Goal: Task Accomplishment & Management: Complete application form

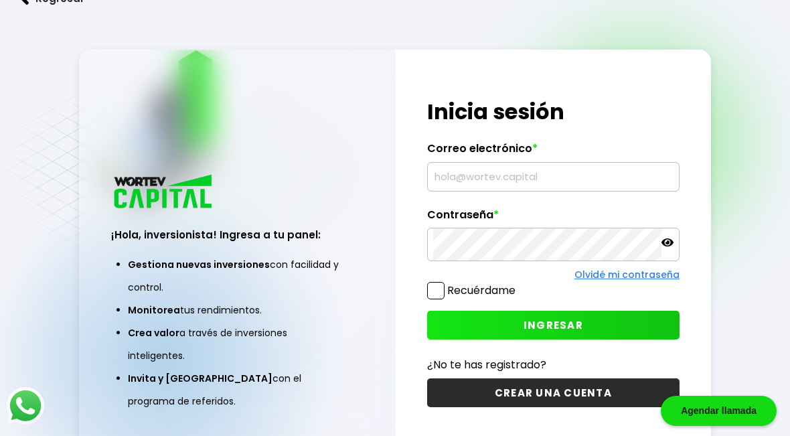
click at [556, 191] on input "text" at bounding box center [553, 177] width 240 height 28
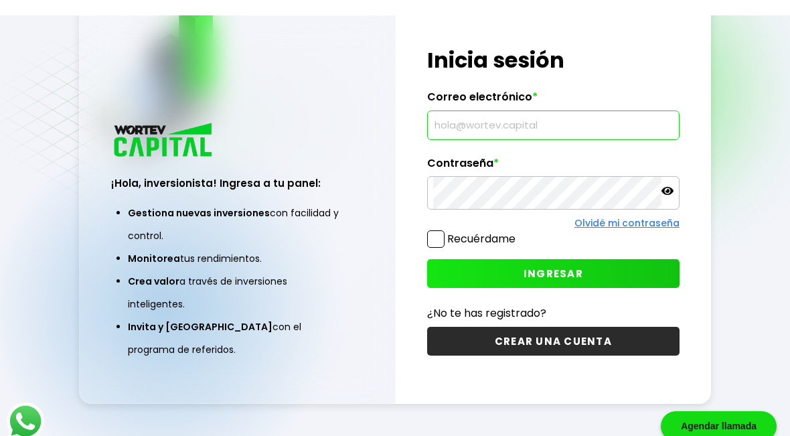
scroll to position [52, 0]
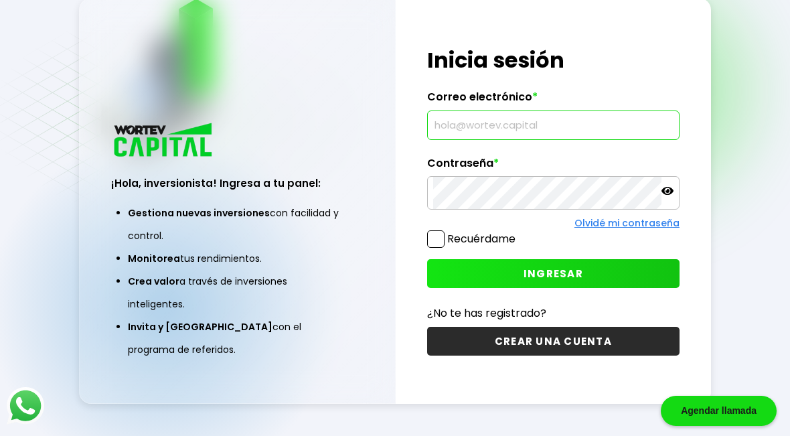
type input "magnospecial07@gmail.com"
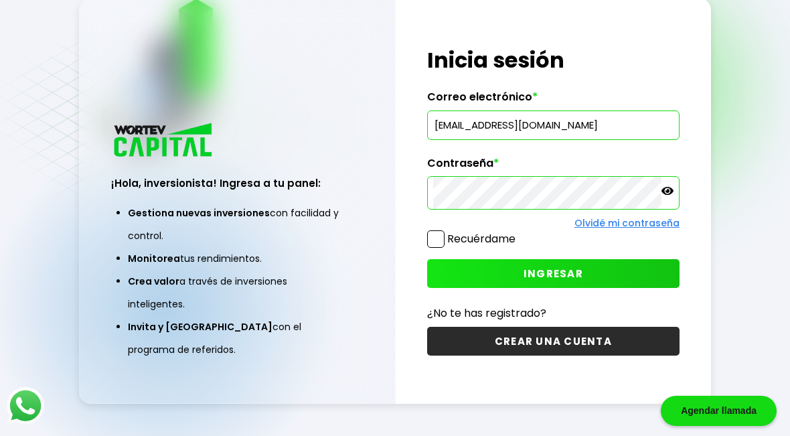
click at [593, 284] on button "INGRESAR" at bounding box center [553, 273] width 252 height 29
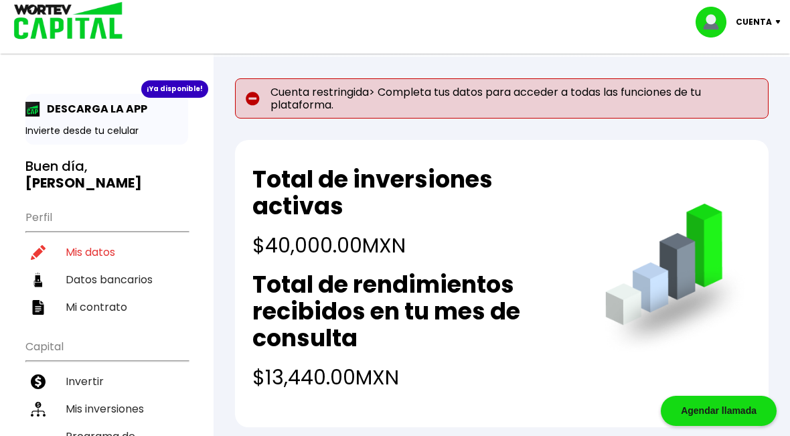
click at [84, 110] on p "DESCARGA LA APP" at bounding box center [93, 108] width 107 height 17
click at [167, 89] on div "¡Ya disponible!" at bounding box center [174, 88] width 67 height 17
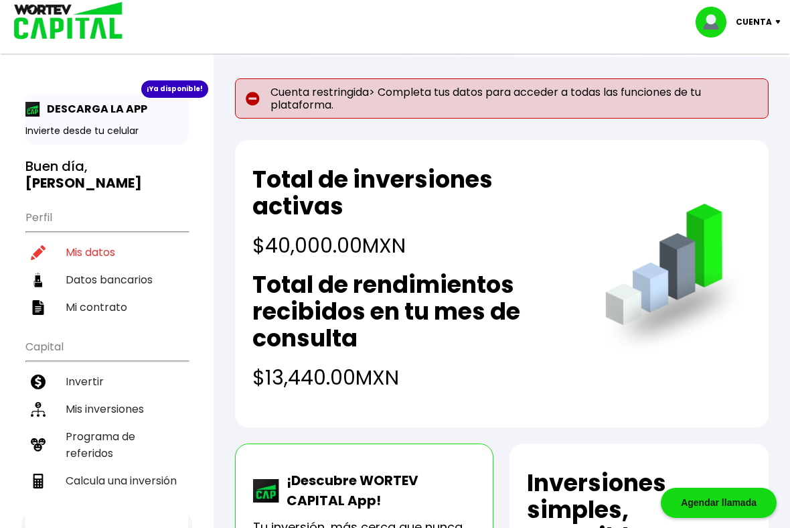
click at [684, 103] on p "Cuenta restringida> Completa tus datos para acceder a todas las funciones de tu…" at bounding box center [502, 98] width 534 height 40
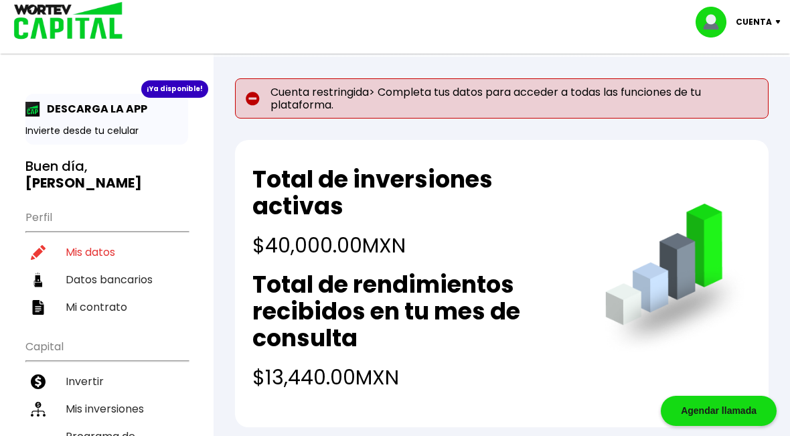
click at [586, 92] on p "Cuenta restringida> Completa tus datos para acceder a todas las funciones de tu…" at bounding box center [502, 98] width 534 height 40
click at [257, 101] on img at bounding box center [253, 99] width 14 height 14
click at [600, 97] on p "Cuenta restringida> Completa tus datos para acceder a todas las funciones de tu…" at bounding box center [502, 98] width 534 height 40
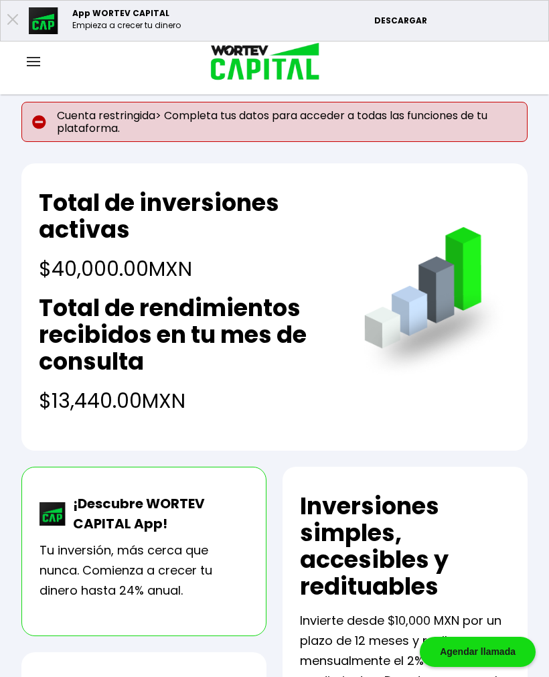
click at [72, 121] on p "Cuenta restringida> Completa tus datos para acceder a todas las funciones de tu…" at bounding box center [274, 122] width 506 height 40
click at [398, 27] on p "DESCARGAR" at bounding box center [457, 21] width 167 height 12
click at [34, 66] on img at bounding box center [33, 61] width 13 height 9
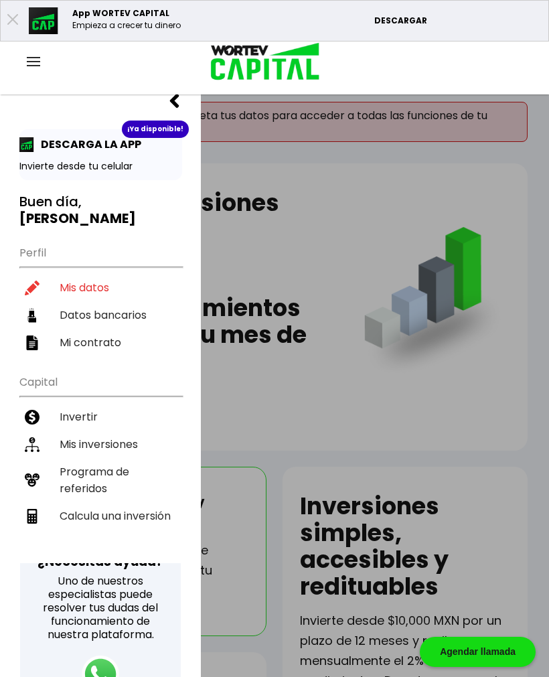
click at [54, 294] on li "Mis datos" at bounding box center [100, 287] width 163 height 27
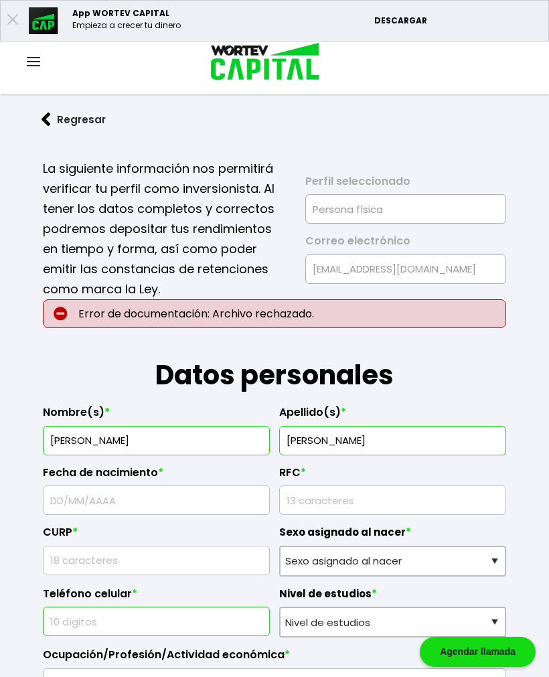
type input "01/07/1981"
type input "RASJ810701FF5"
type input "RASJ810701HDFNNL09"
select select "Hombre"
type input "5511707509"
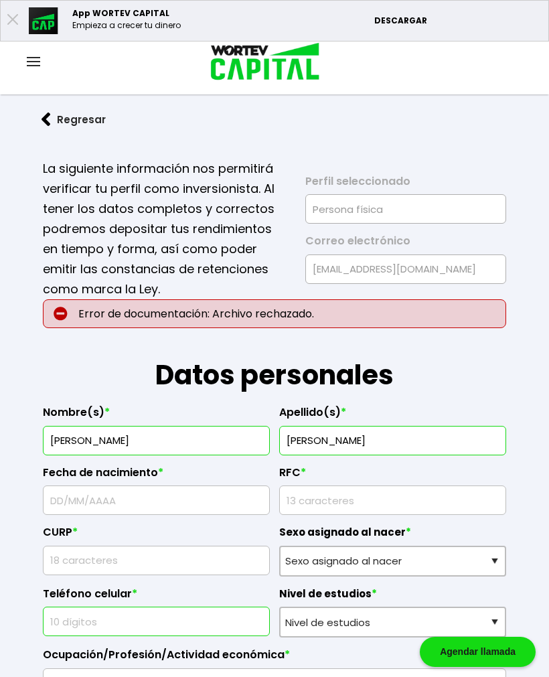
select select "Bachillerato"
type input "EMPLEADO"
type input "66072"
select select "NL"
type input "GENERAL ESCOBEDO"
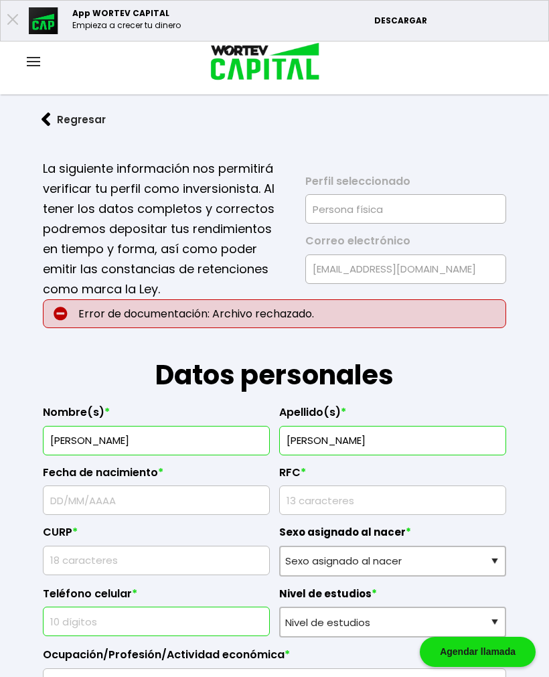
type input "CARABELA DE LA SANTA MARIA"
type input "605-02"
type input "QUINTO CENTENARIO"
select select "Banco Azteca"
type input "127180012000758169"
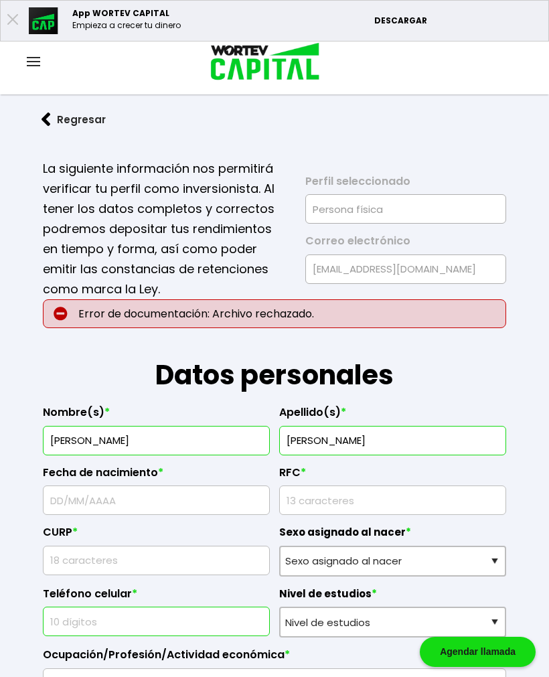
type input "SALVADOR EDUARDO RANGEL SANCHEZ"
type input "magnospecial07@gmail.com"
type input "5539399546"
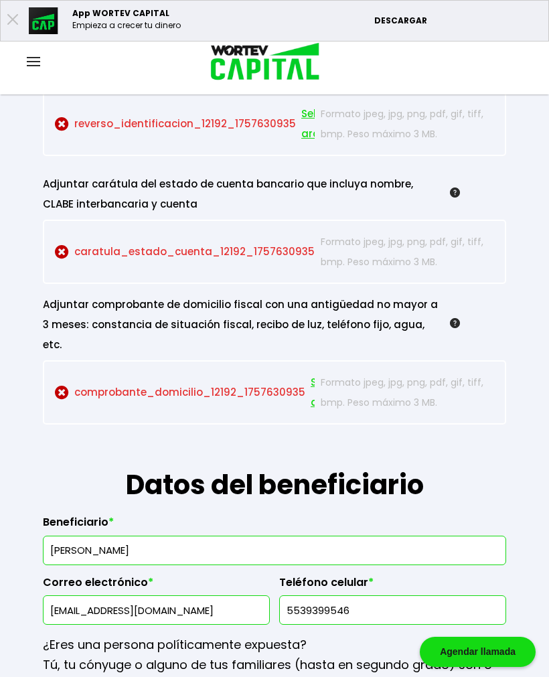
scroll to position [1392, 0]
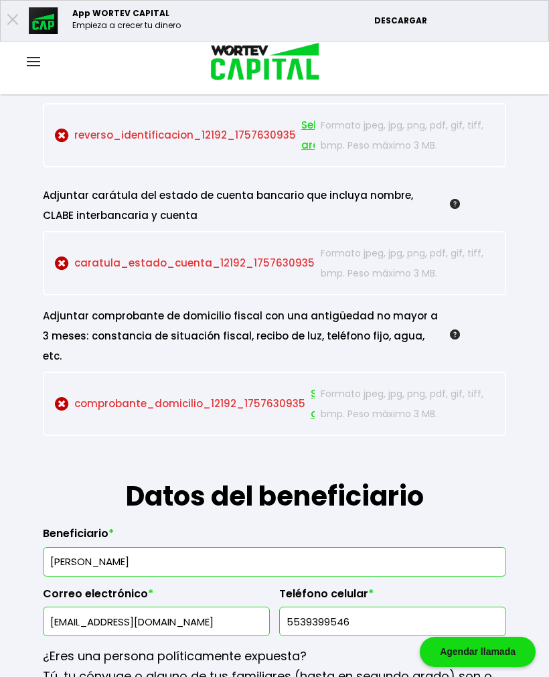
click at [60, 411] on img at bounding box center [62, 404] width 14 height 14
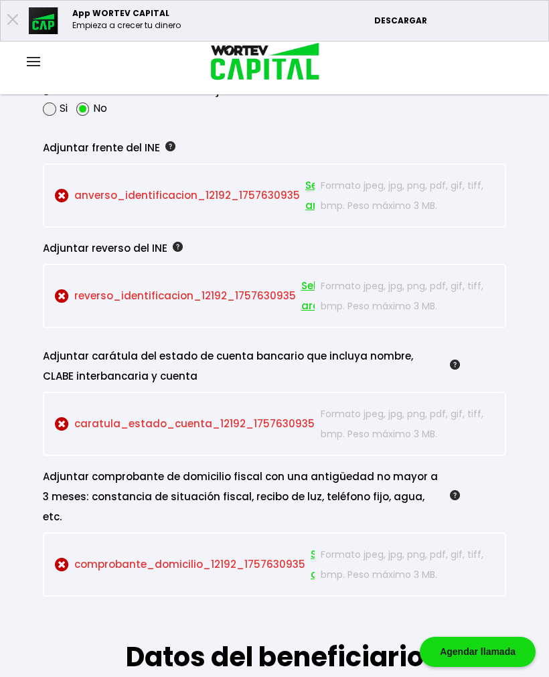
scroll to position [1218, 0]
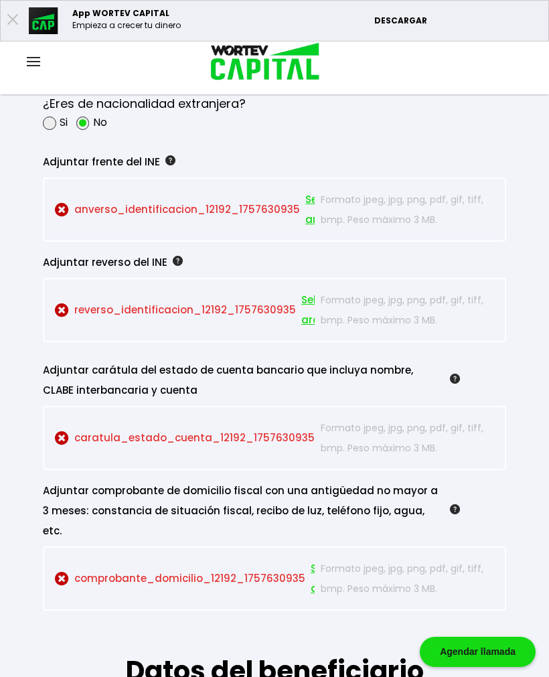
click at [103, 230] on p "anverso_identificacion_12192_1757630935 Seleccionar archivo" at bounding box center [185, 209] width 260 height 40
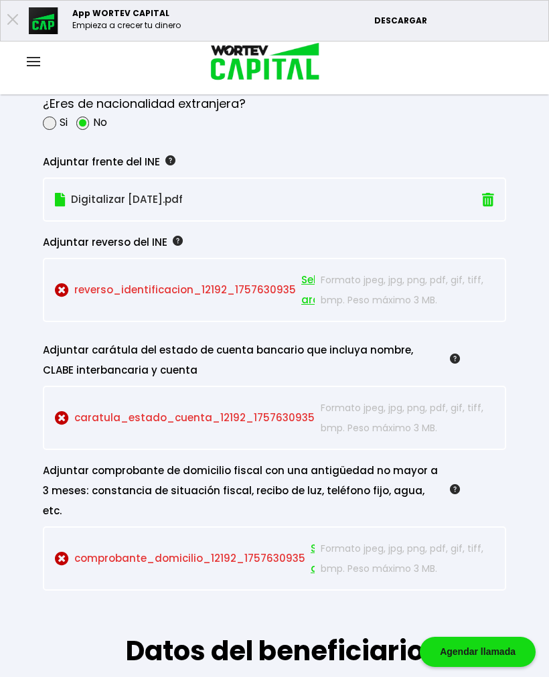
click at [68, 297] on img at bounding box center [62, 290] width 14 height 14
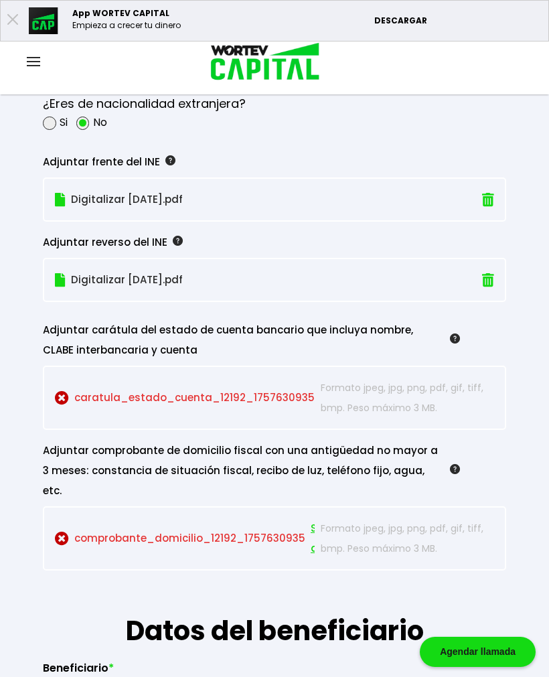
click at [97, 418] on p "caratula_estado_cuenta_12192_1757630935 Seleccionar archivo" at bounding box center [185, 398] width 260 height 40
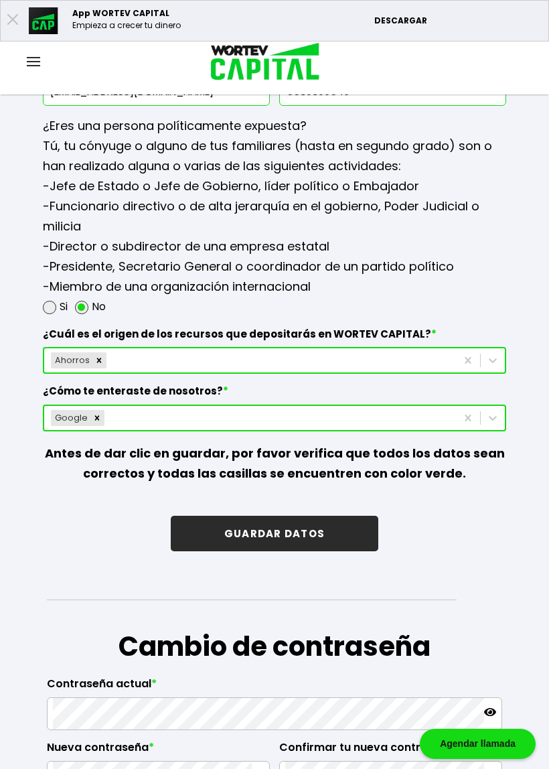
scroll to position [1905, 0]
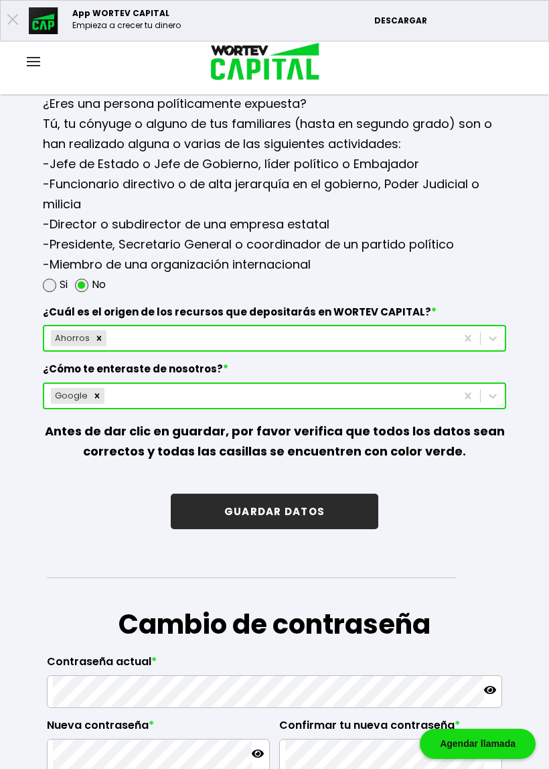
click at [328, 435] on button "GUARDAR DATOS" at bounding box center [275, 510] width 208 height 35
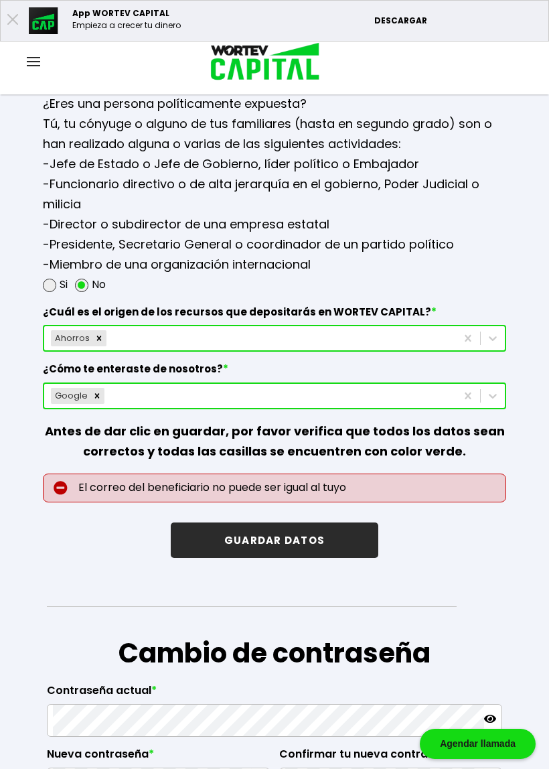
click at [8, 17] on icon at bounding box center [12, 19] width 11 height 11
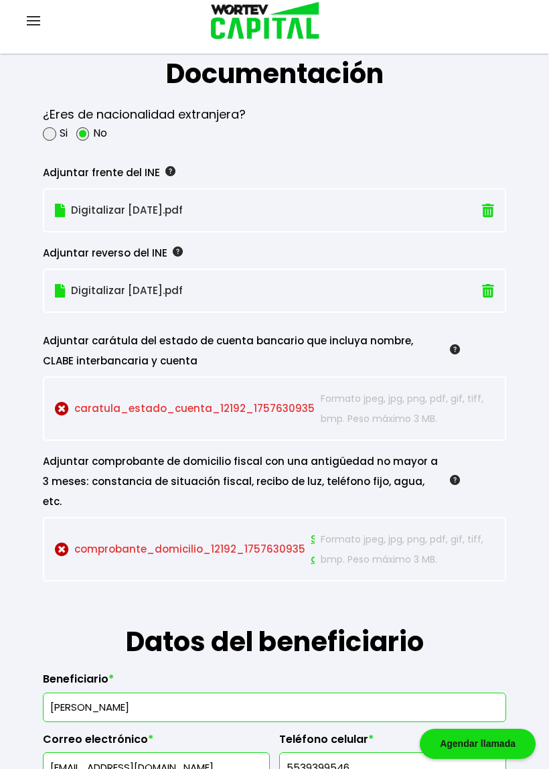
scroll to position [1214, 0]
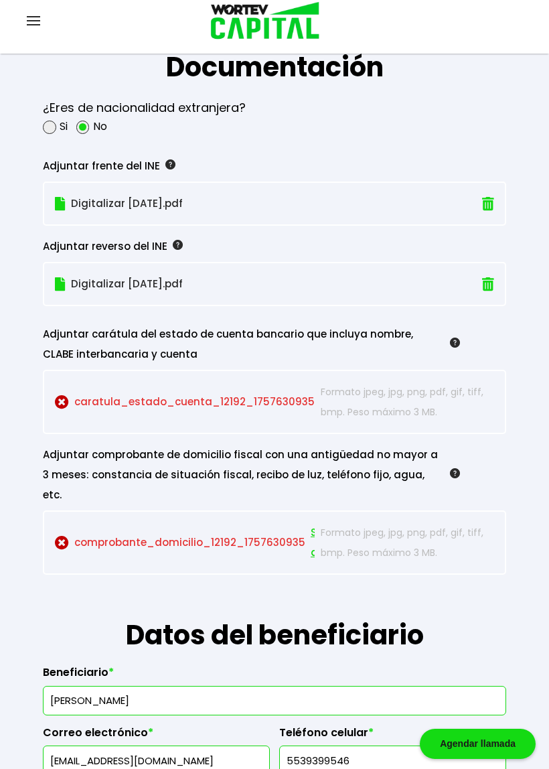
click at [88, 435] on p "comprobante_domicilio_12192_1757630935 Seleccionar archivo" at bounding box center [185, 542] width 260 height 40
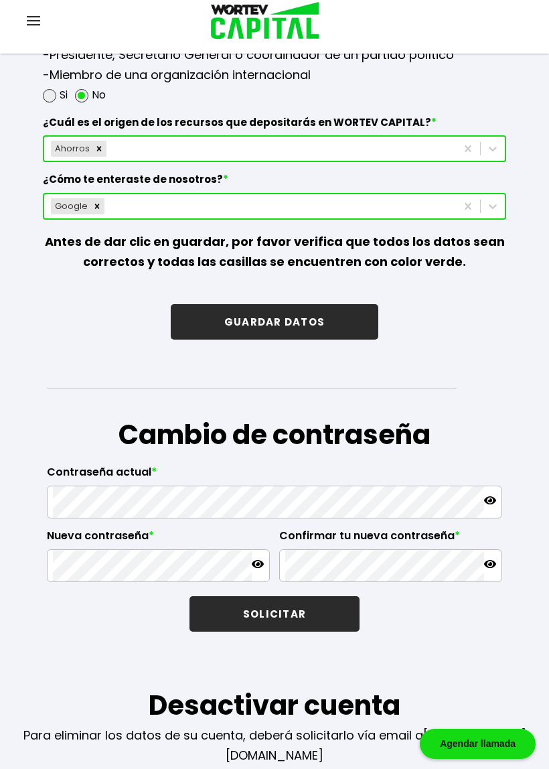
scroll to position [2075, 0]
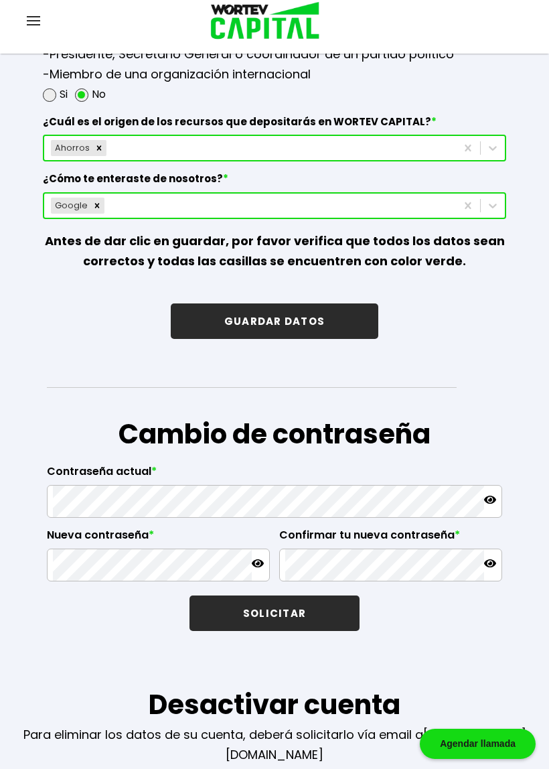
click at [321, 337] on button "GUARDAR DATOS" at bounding box center [275, 320] width 208 height 35
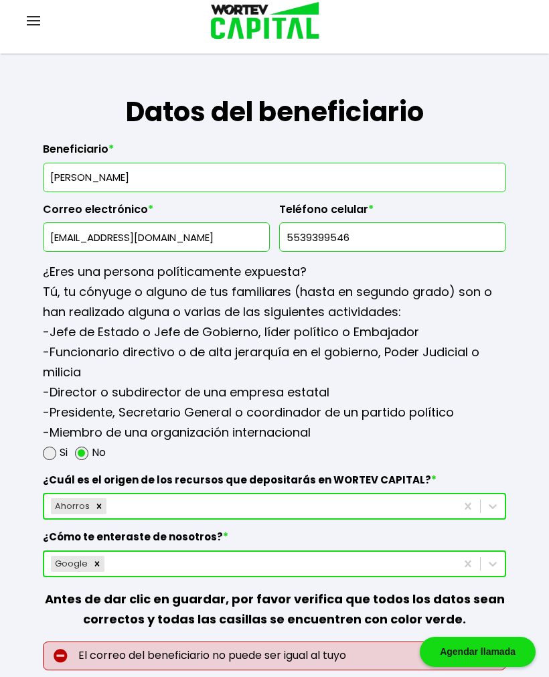
scroll to position [1687, 0]
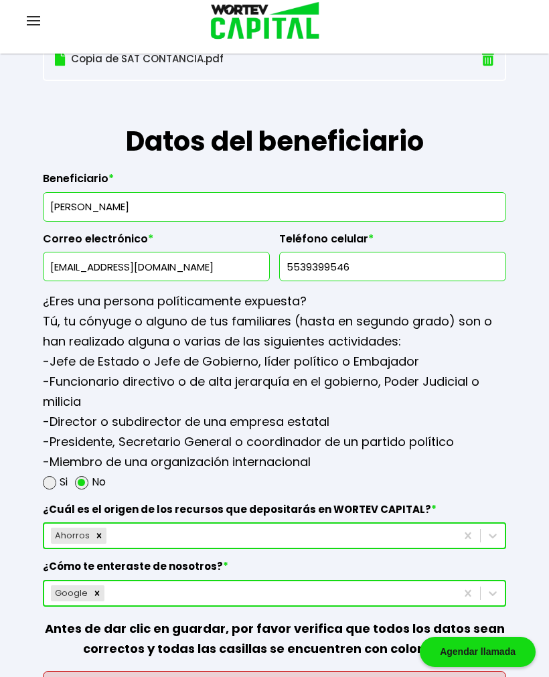
click at [128, 276] on input "magnospecial07@gmail.com" at bounding box center [156, 266] width 215 height 28
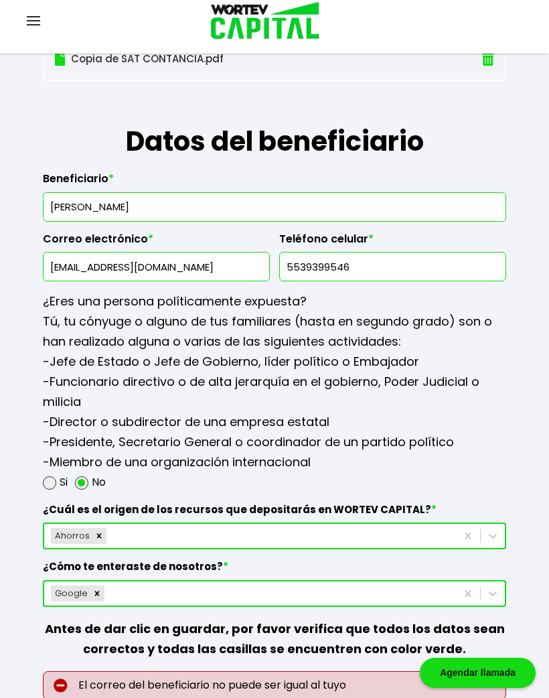
type input "miros05@gmail.com"
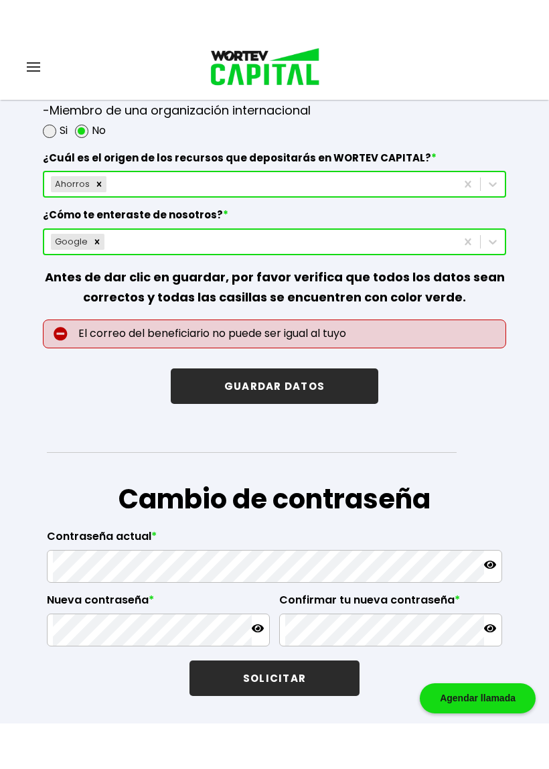
scroll to position [2130, 0]
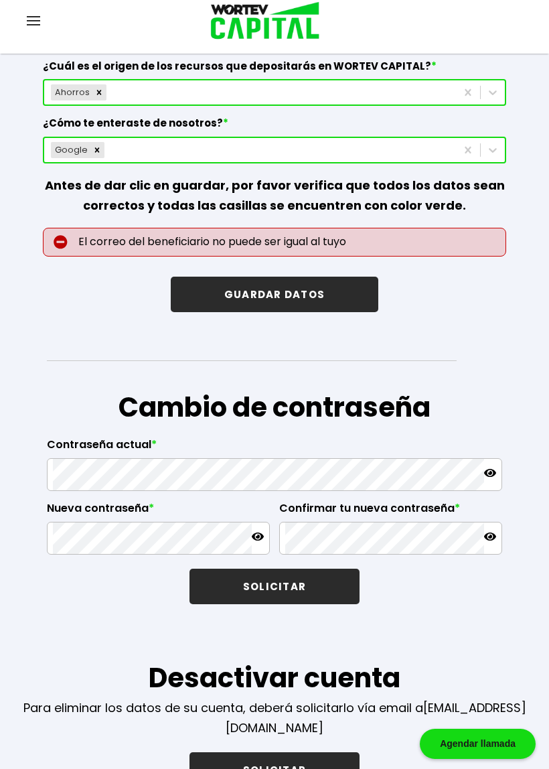
click at [337, 305] on button "GUARDAR DATOS" at bounding box center [275, 293] width 208 height 35
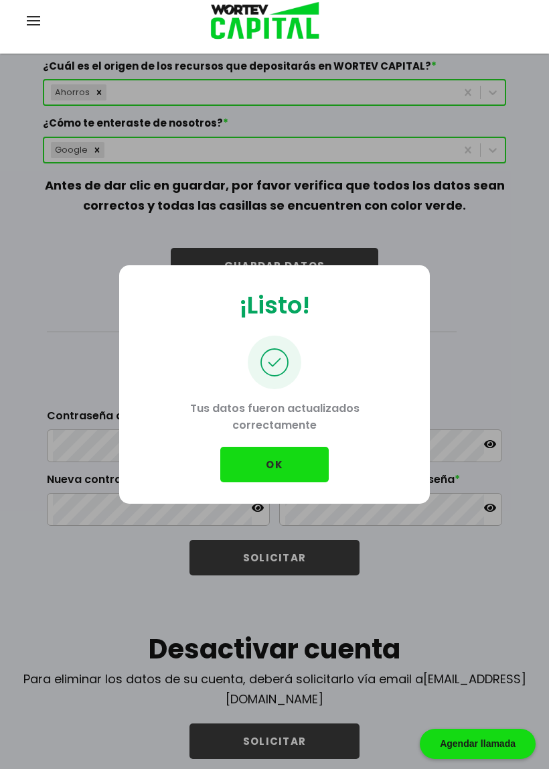
click at [309, 435] on button "OK" at bounding box center [274, 464] width 108 height 35
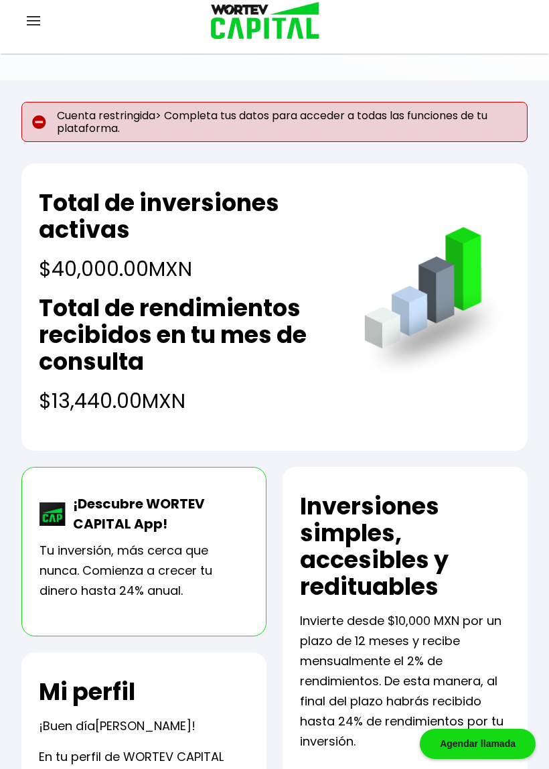
click at [27, 23] on img at bounding box center [33, 20] width 13 height 9
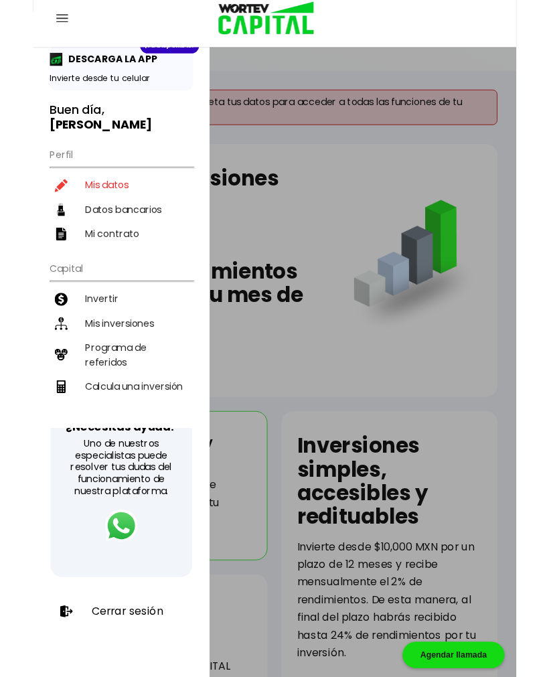
scroll to position [77, 0]
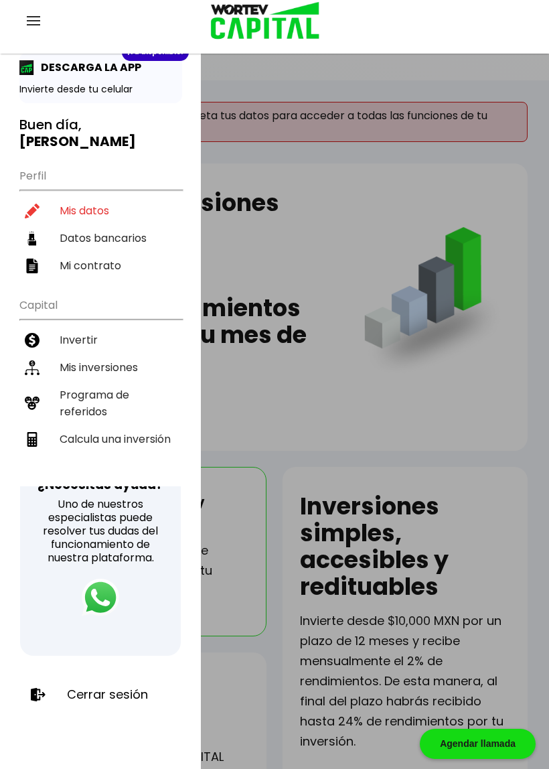
click at [113, 435] on p "Cerrar sesión" at bounding box center [107, 694] width 81 height 13
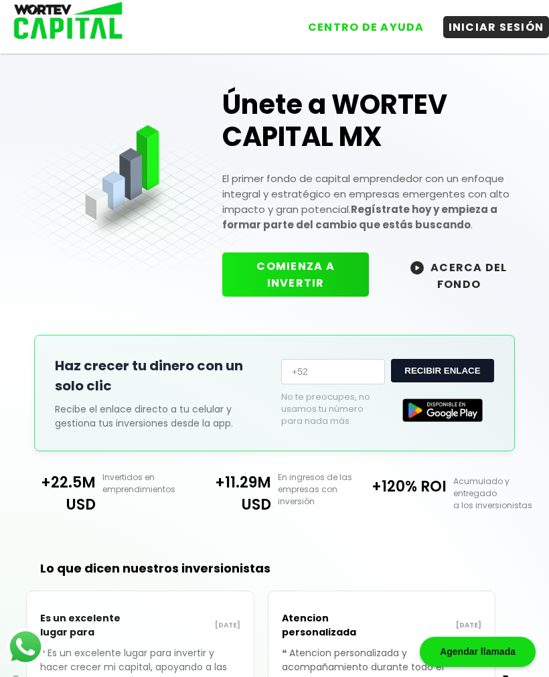
click at [499, 32] on button "INICIAR SESIÓN" at bounding box center [496, 27] width 106 height 22
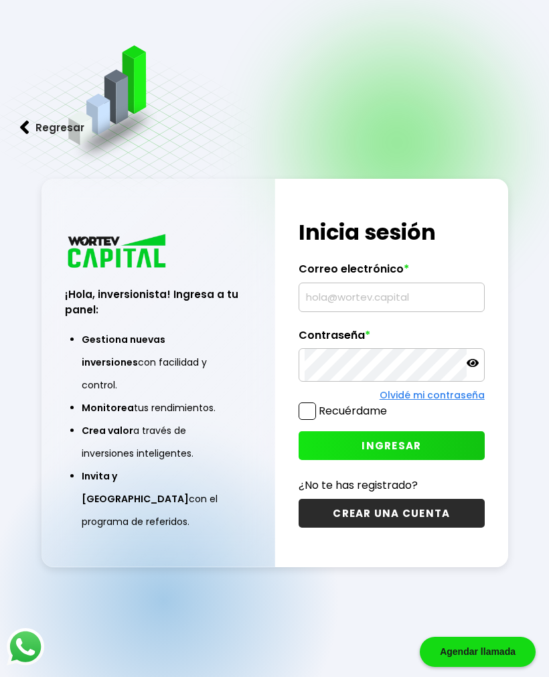
click at [444, 283] on input "text" at bounding box center [392, 297] width 174 height 28
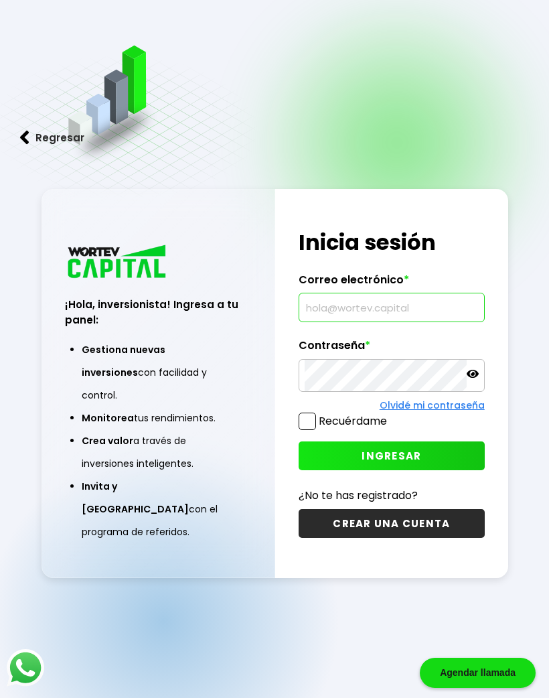
click at [411, 310] on input "text" at bounding box center [392, 307] width 174 height 28
click at [493, 163] on div "Regresar ¡Hola, inversionista! Ingresa a tu panel: Gestiona nuevas inversiones …" at bounding box center [274, 382] width 549 height 765
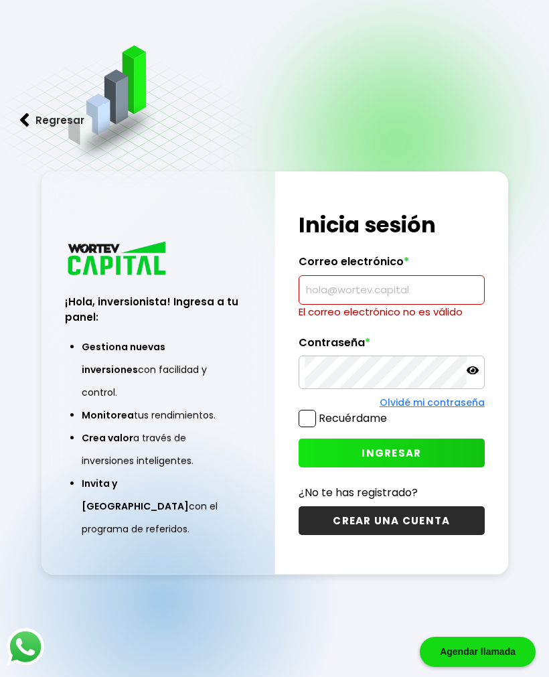
click at [417, 293] on input "text" at bounding box center [392, 290] width 174 height 28
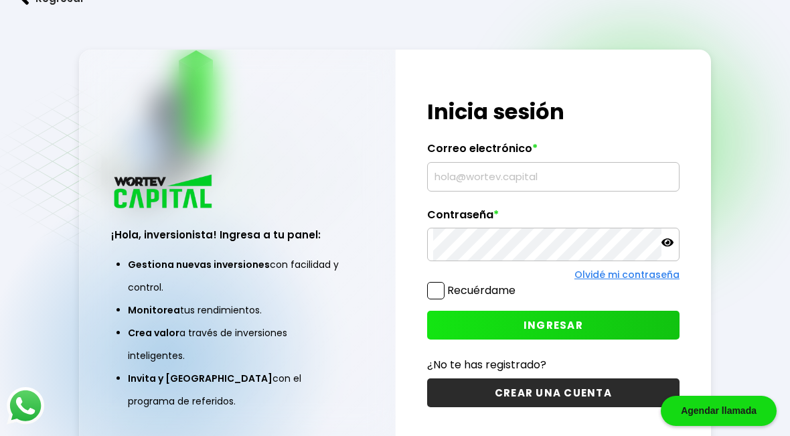
click at [574, 177] on input "text" at bounding box center [553, 177] width 240 height 28
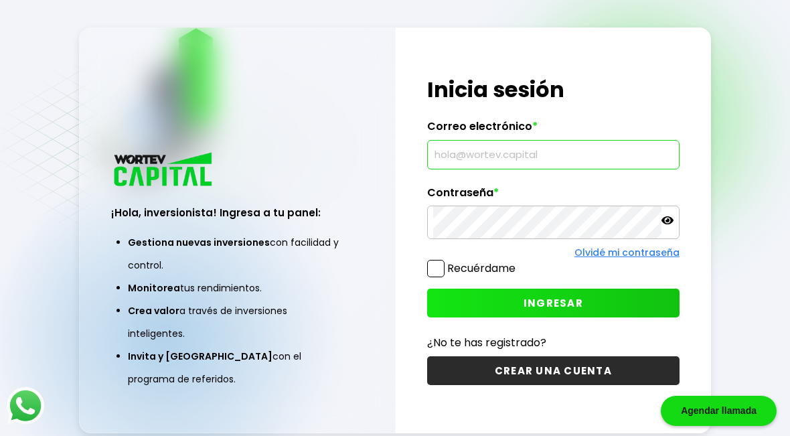
type input "[EMAIL_ADDRESS][DOMAIN_NAME]"
click at [594, 295] on button "INGRESAR" at bounding box center [553, 303] width 252 height 29
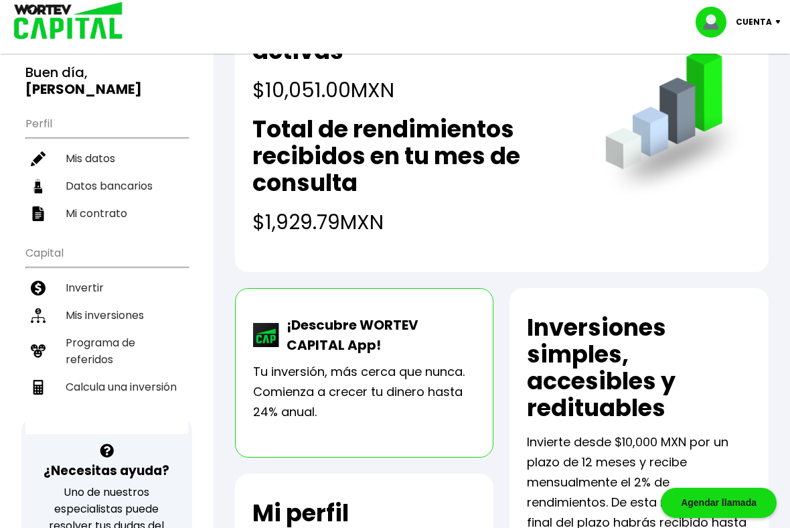
scroll to position [94, 0]
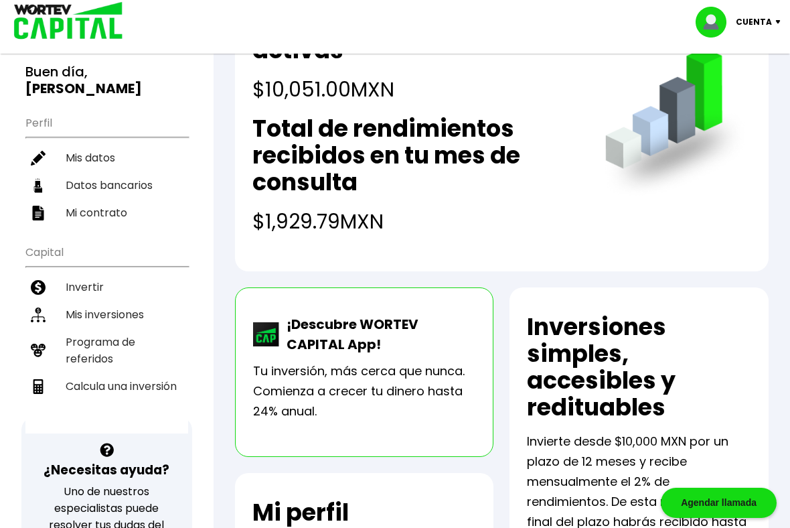
click at [83, 325] on li "Mis inversiones" at bounding box center [106, 314] width 163 height 27
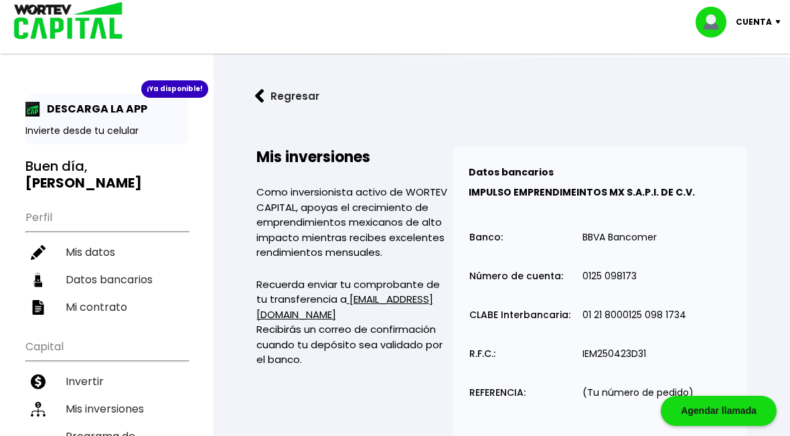
click at [772, 23] on img at bounding box center [781, 22] width 18 height 4
click at [748, 91] on li "Cerrar sesión" at bounding box center [739, 89] width 107 height 27
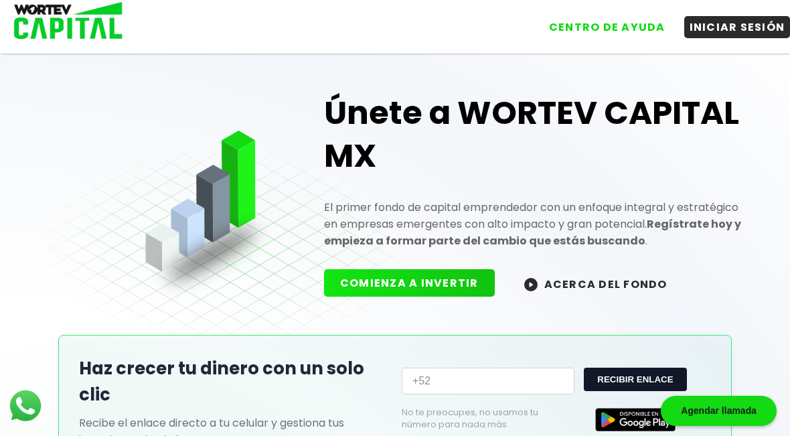
click at [740, 27] on button "INICIAR SESIÓN" at bounding box center [737, 27] width 106 height 22
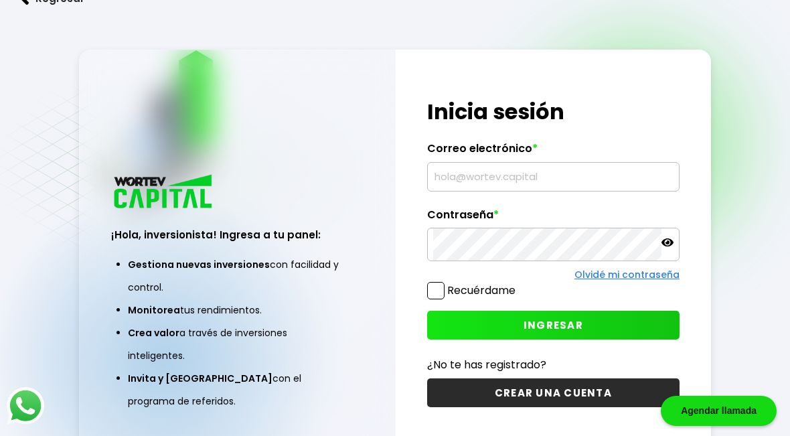
click at [613, 175] on input "text" at bounding box center [553, 177] width 240 height 28
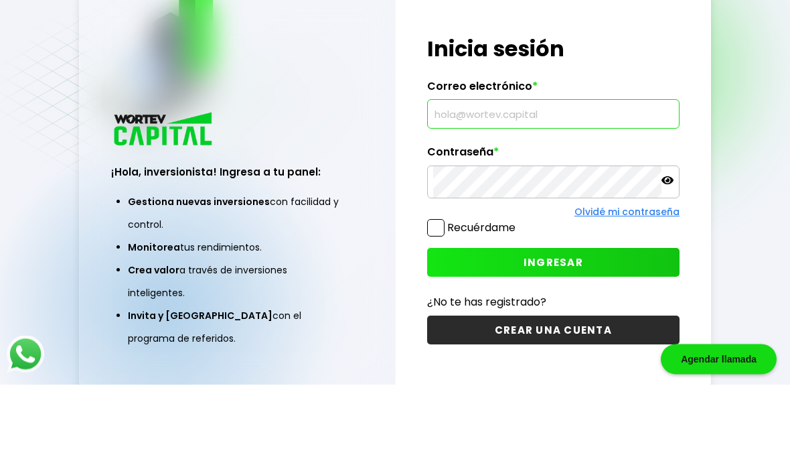
scroll to position [67, 0]
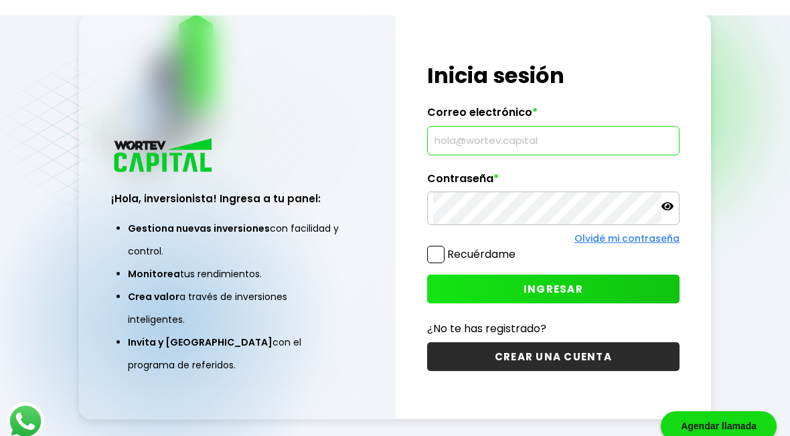
scroll to position [52, 0]
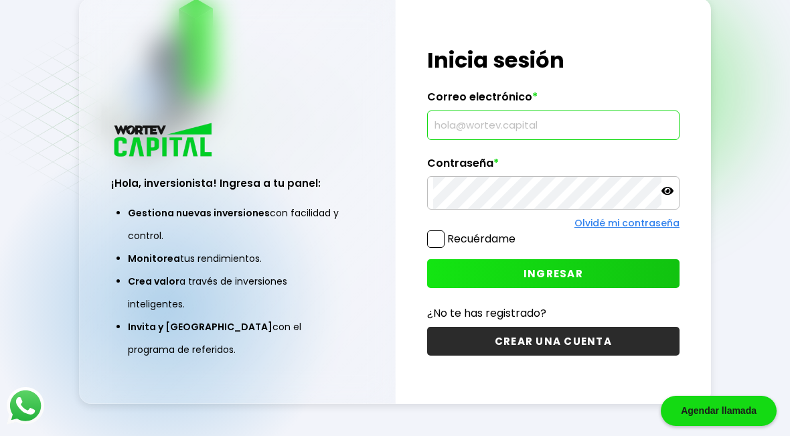
type input "magnospecial07@gmail.com"
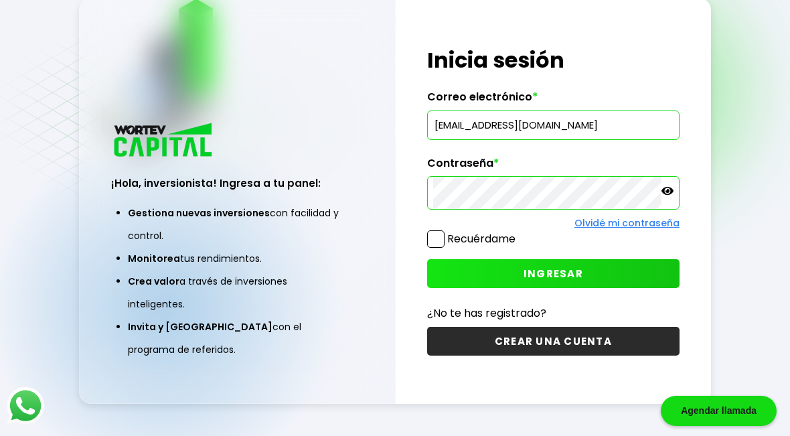
click at [635, 276] on button "INGRESAR" at bounding box center [553, 273] width 252 height 29
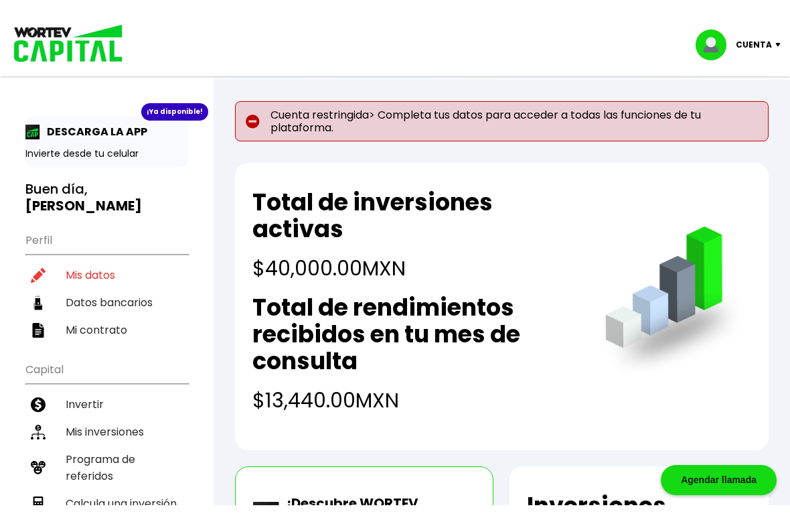
scroll to position [57, 0]
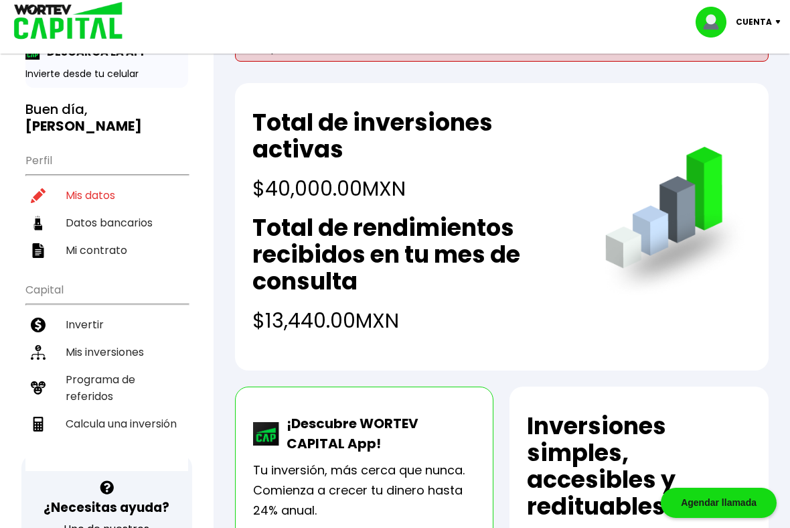
click at [77, 352] on li "Mis inversiones" at bounding box center [106, 351] width 163 height 27
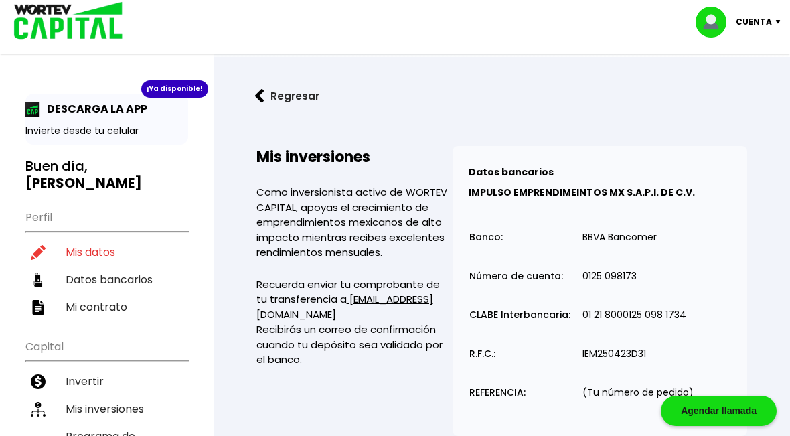
click at [48, 121] on div "¡Ya disponible! DESCARGA LA APP Invierte desde tu celular" at bounding box center [106, 119] width 163 height 51
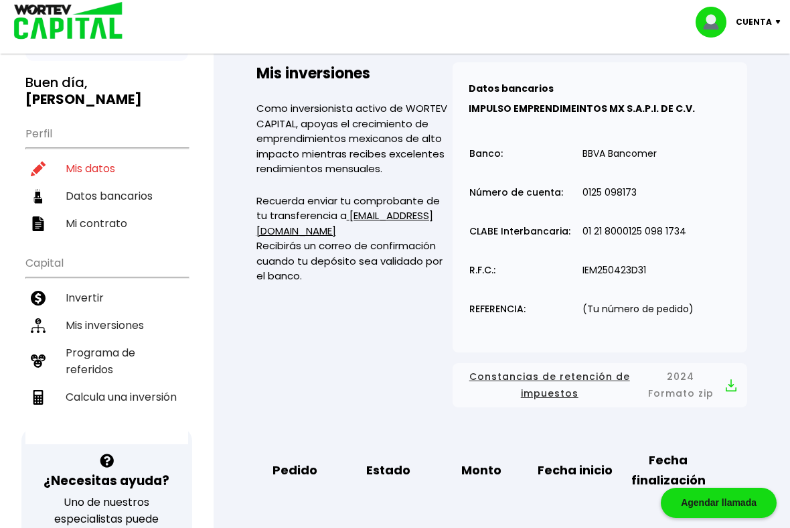
scroll to position [85, 0]
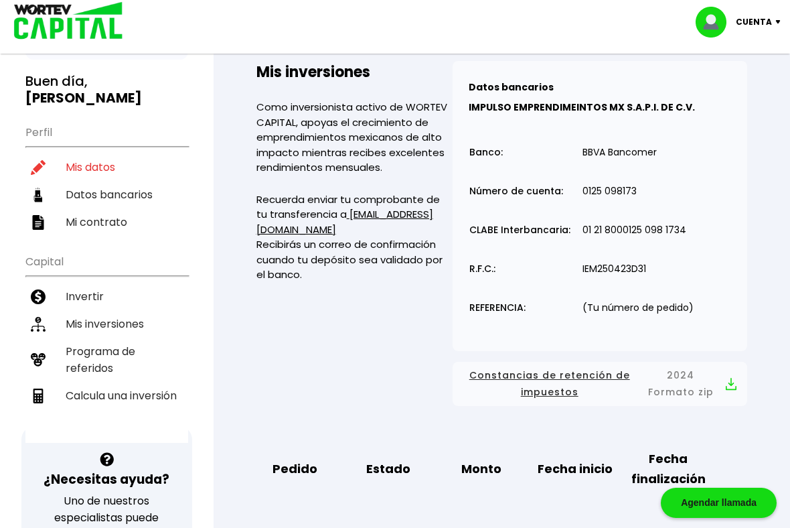
click at [72, 320] on li "Mis inversiones" at bounding box center [106, 323] width 163 height 27
click at [88, 296] on li "Invertir" at bounding box center [106, 296] width 163 height 27
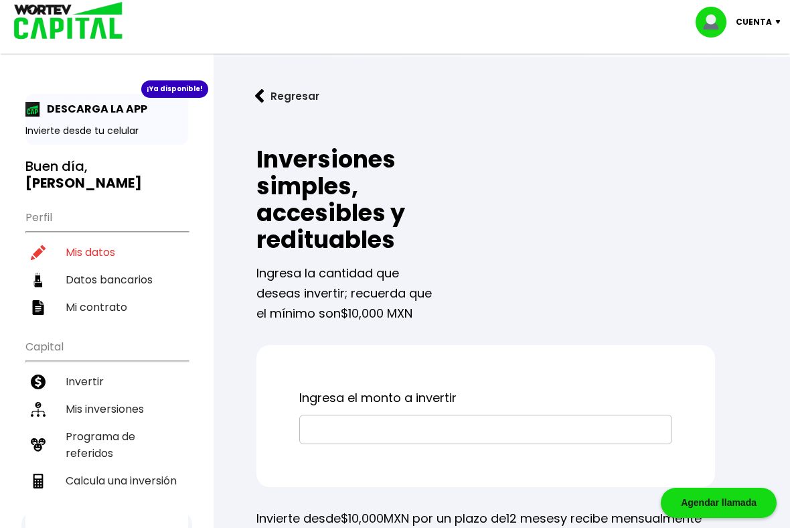
click at [86, 250] on li "Mis datos" at bounding box center [106, 251] width 163 height 27
select select "Hombre"
select select "Bachillerato"
select select "NL"
select select "Banco Azteca"
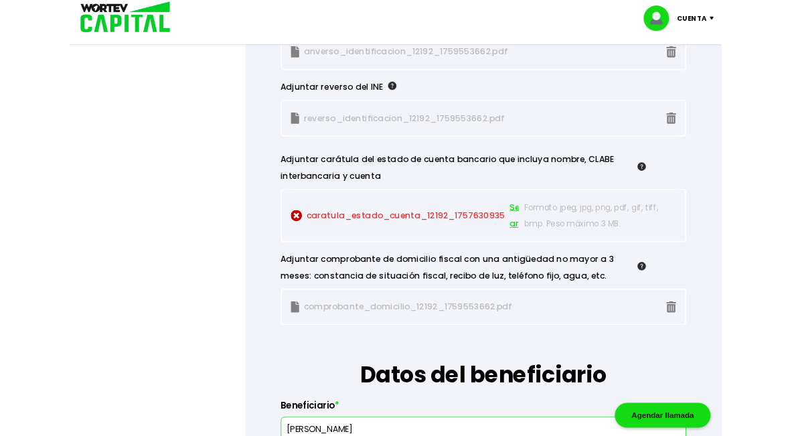
scroll to position [1349, 0]
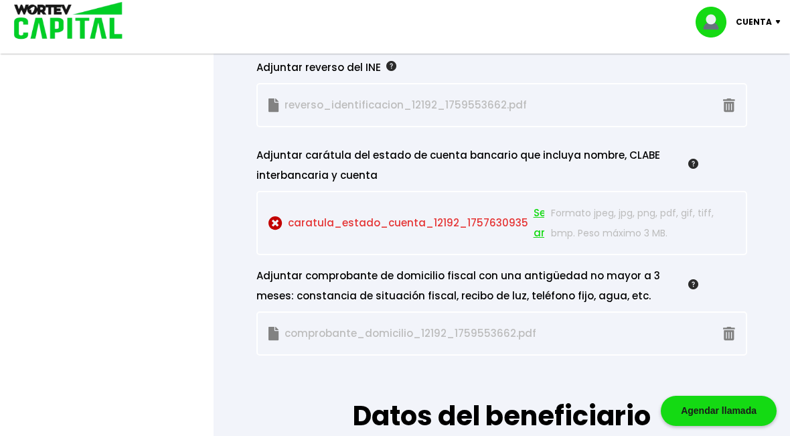
click at [452, 243] on p "caratula_estado_cuenta_12192_1757630935 Seleccionar archivo" at bounding box center [406, 223] width 276 height 40
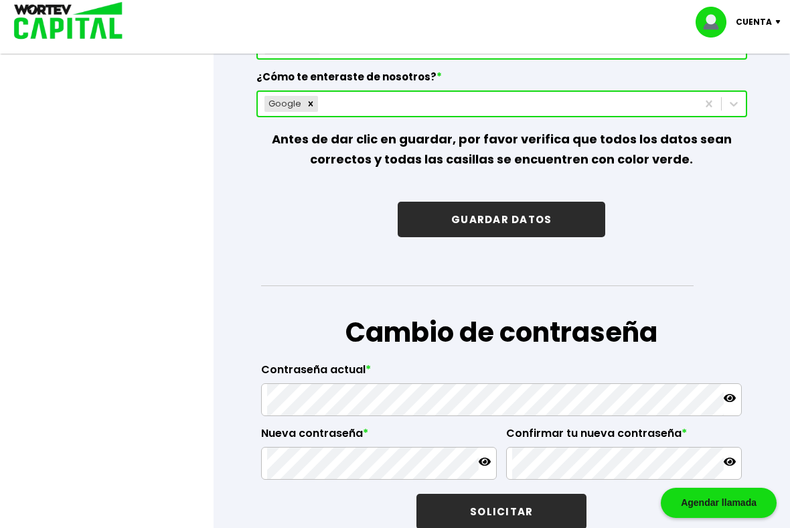
scroll to position [2093, 0]
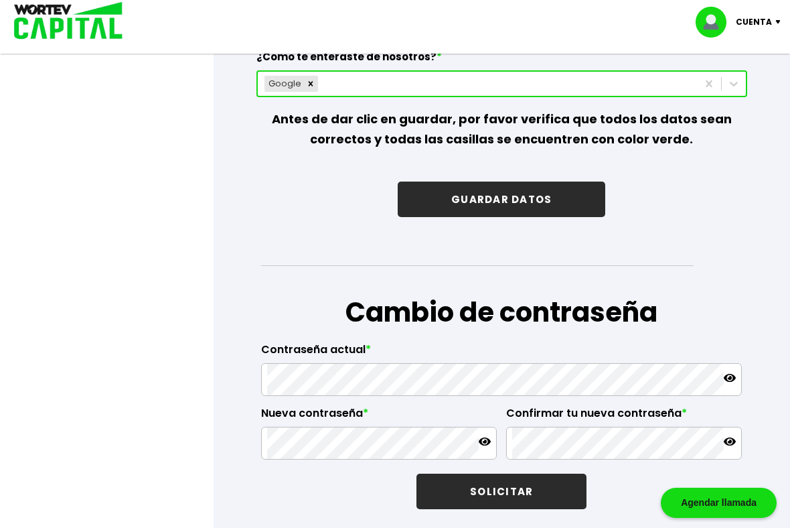
click at [564, 217] on button "GUARDAR DATOS" at bounding box center [502, 198] width 208 height 35
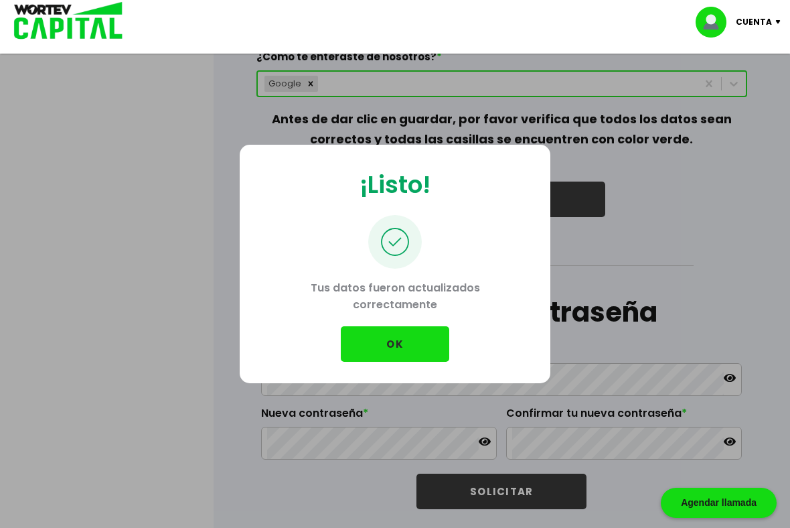
click at [414, 333] on button "OK" at bounding box center [395, 343] width 108 height 35
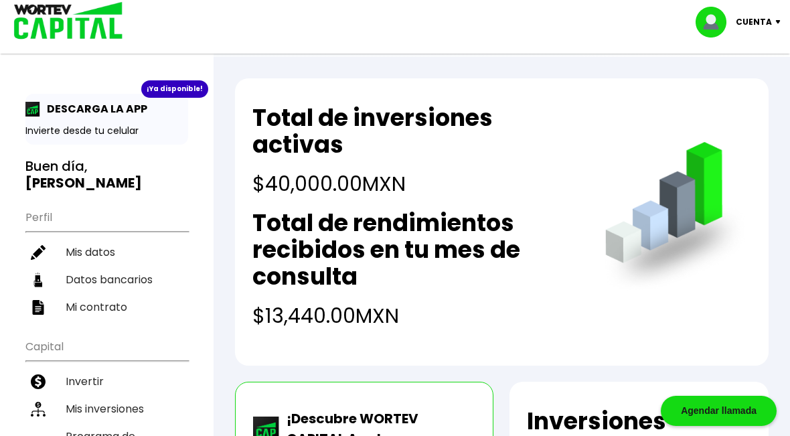
click at [769, 23] on p "Cuenta" at bounding box center [754, 22] width 36 height 20
click at [746, 96] on li "Cerrar sesión" at bounding box center [739, 89] width 107 height 27
